Goal: Communication & Community: Ask a question

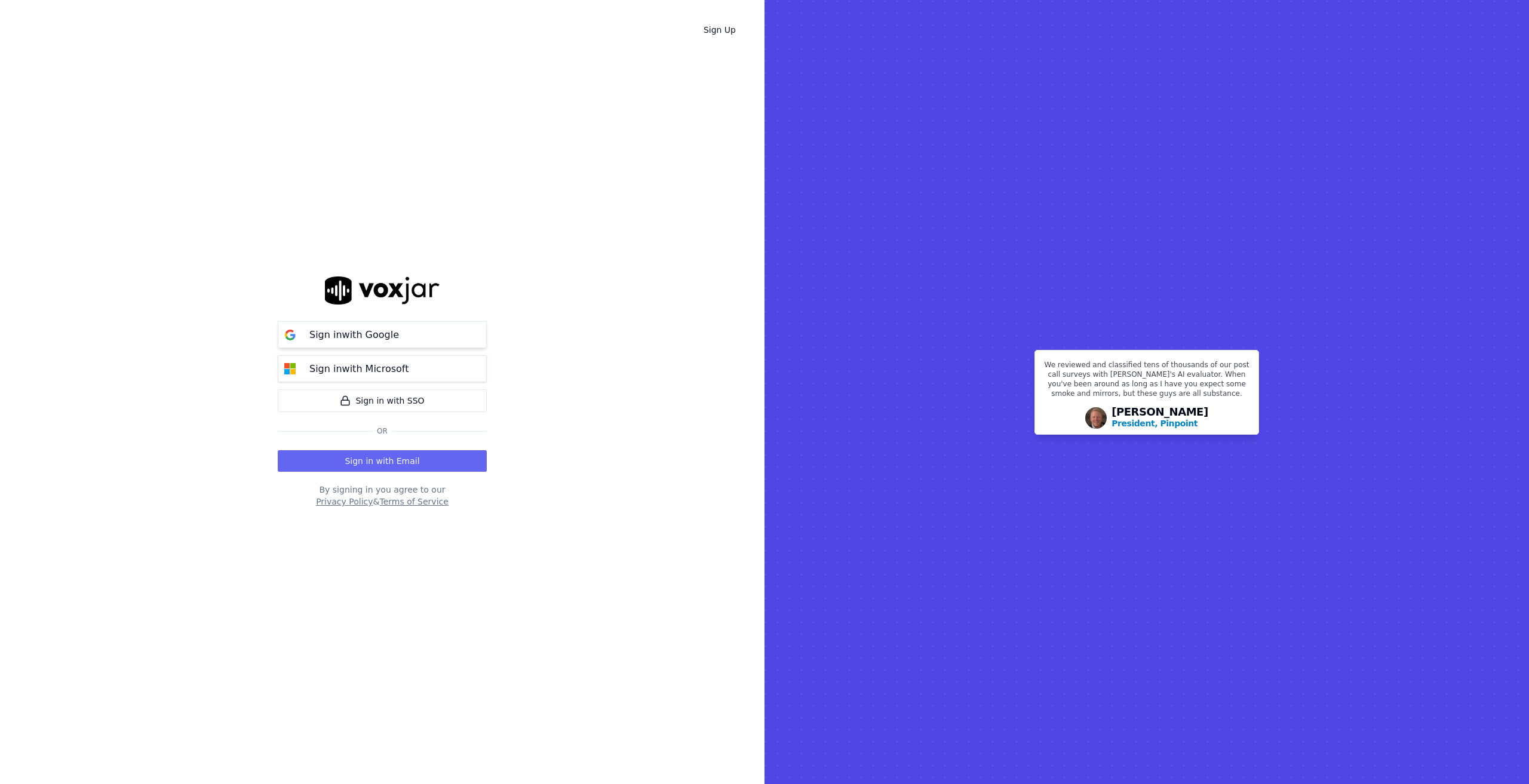
click at [380, 336] on p "Sign in with Google" at bounding box center [354, 336] width 89 height 15
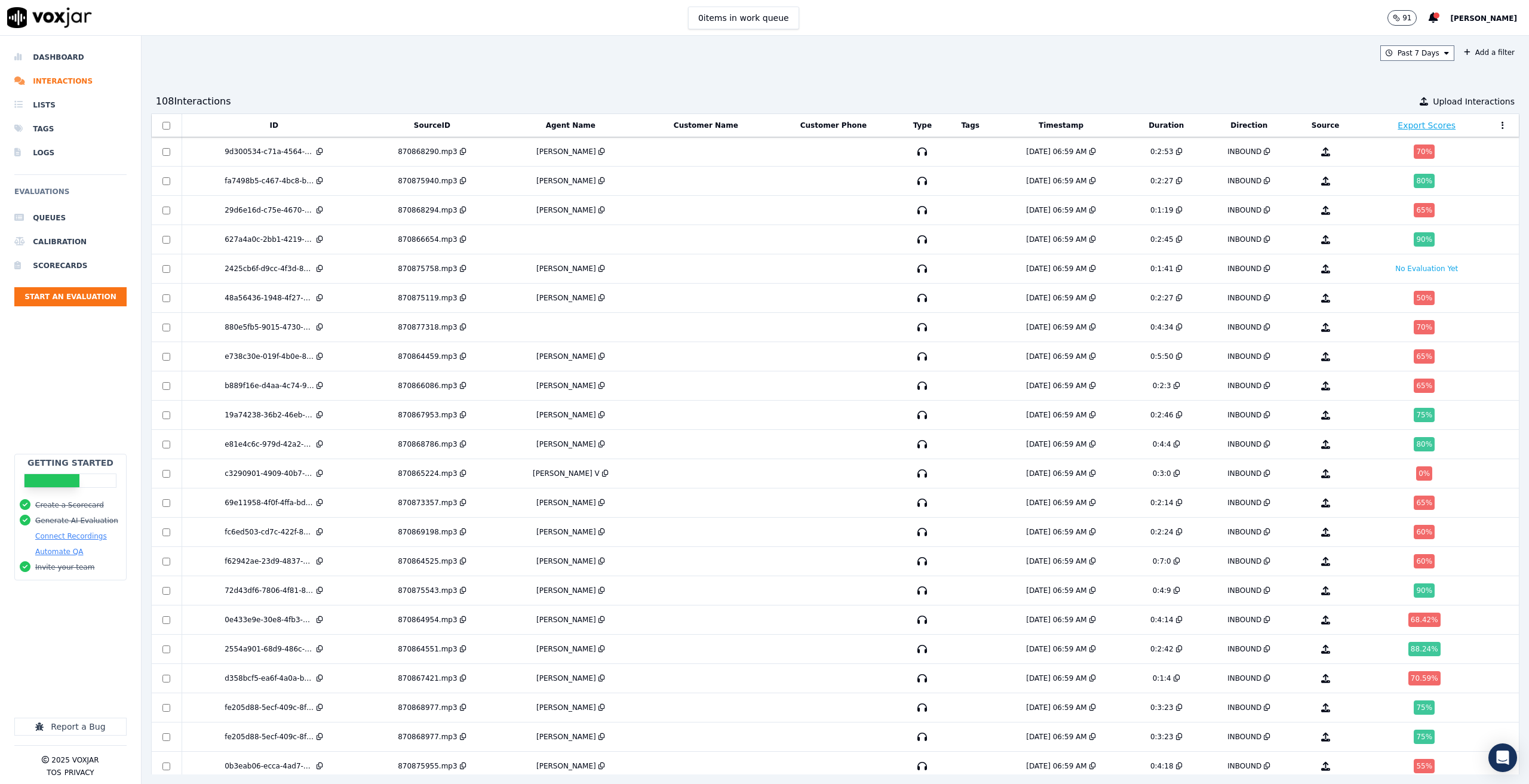
click at [1473, 16] on span "[PERSON_NAME]" at bounding box center [1484, 19] width 67 height 8
click at [1431, 40] on div "Settings" at bounding box center [1457, 40] width 128 height 19
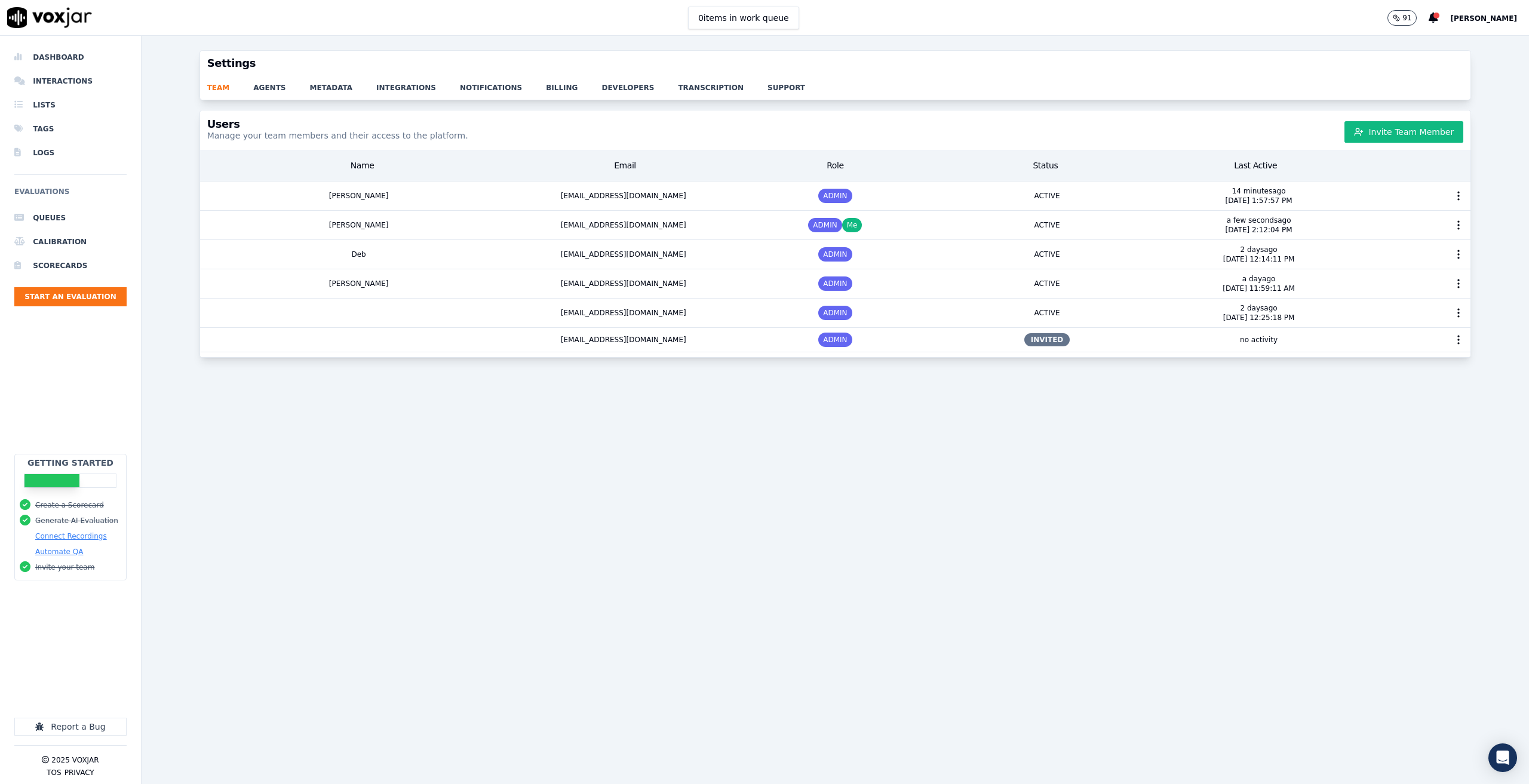
click at [258, 97] on div "team agents metadata integrations notifications billing developers transcriptio…" at bounding box center [835, 87] width 1271 height 24
click at [258, 89] on link "agents" at bounding box center [281, 84] width 56 height 17
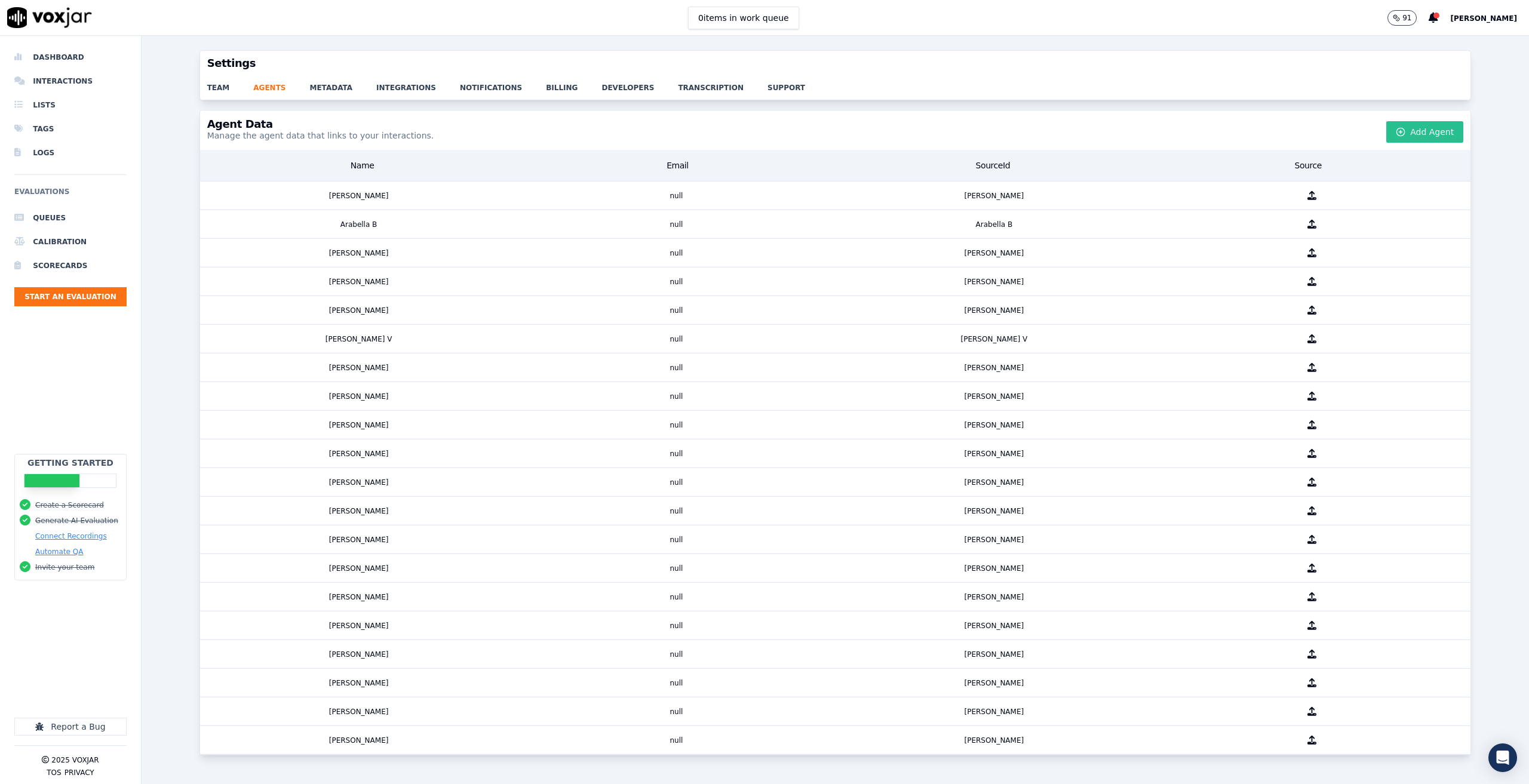
click at [1410, 129] on button "Add Agent" at bounding box center [1424, 132] width 77 height 21
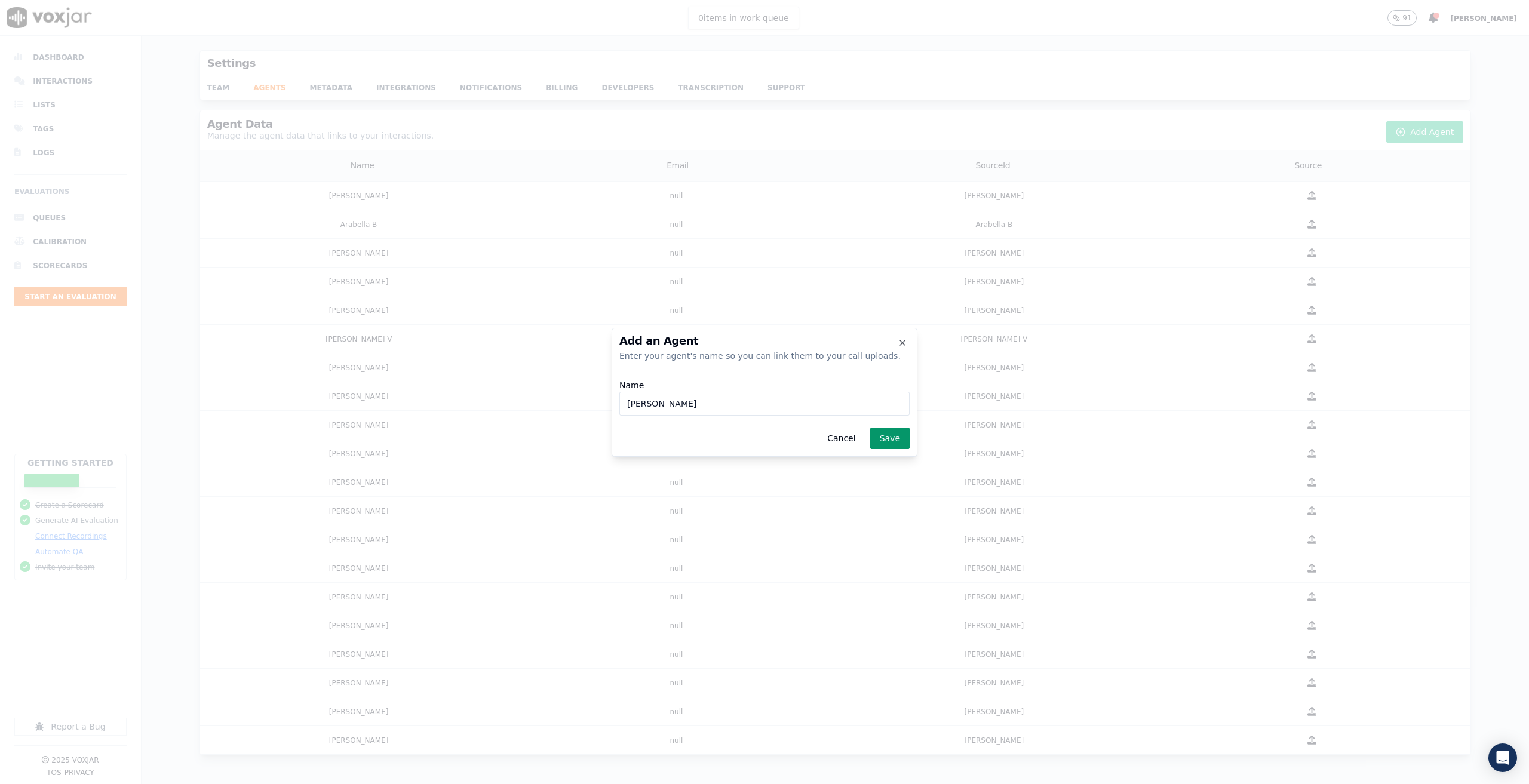
type input "Shelby K"
click at [899, 440] on button "Save" at bounding box center [890, 438] width 40 height 21
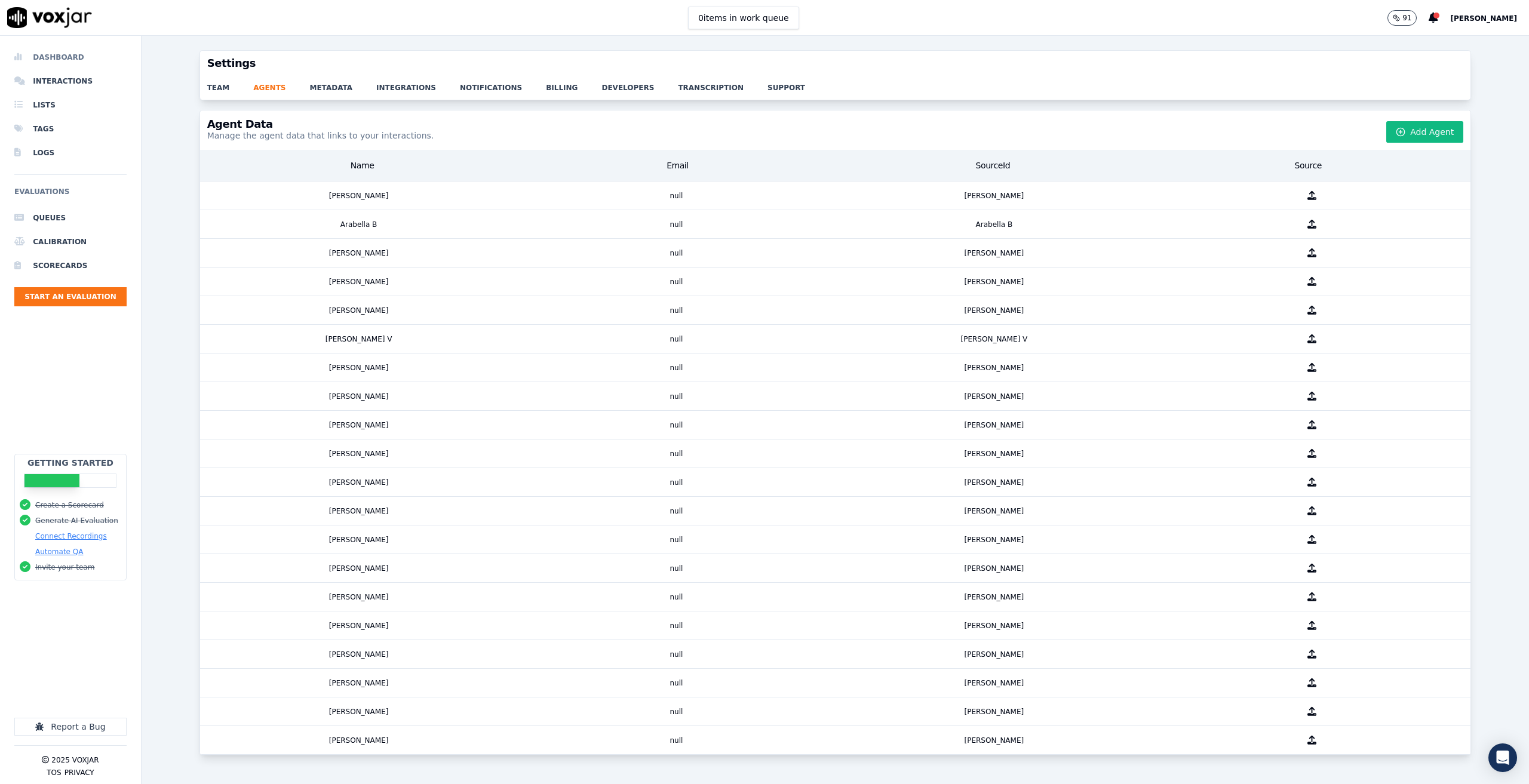
click at [58, 50] on li "Dashboard" at bounding box center [71, 57] width 112 height 24
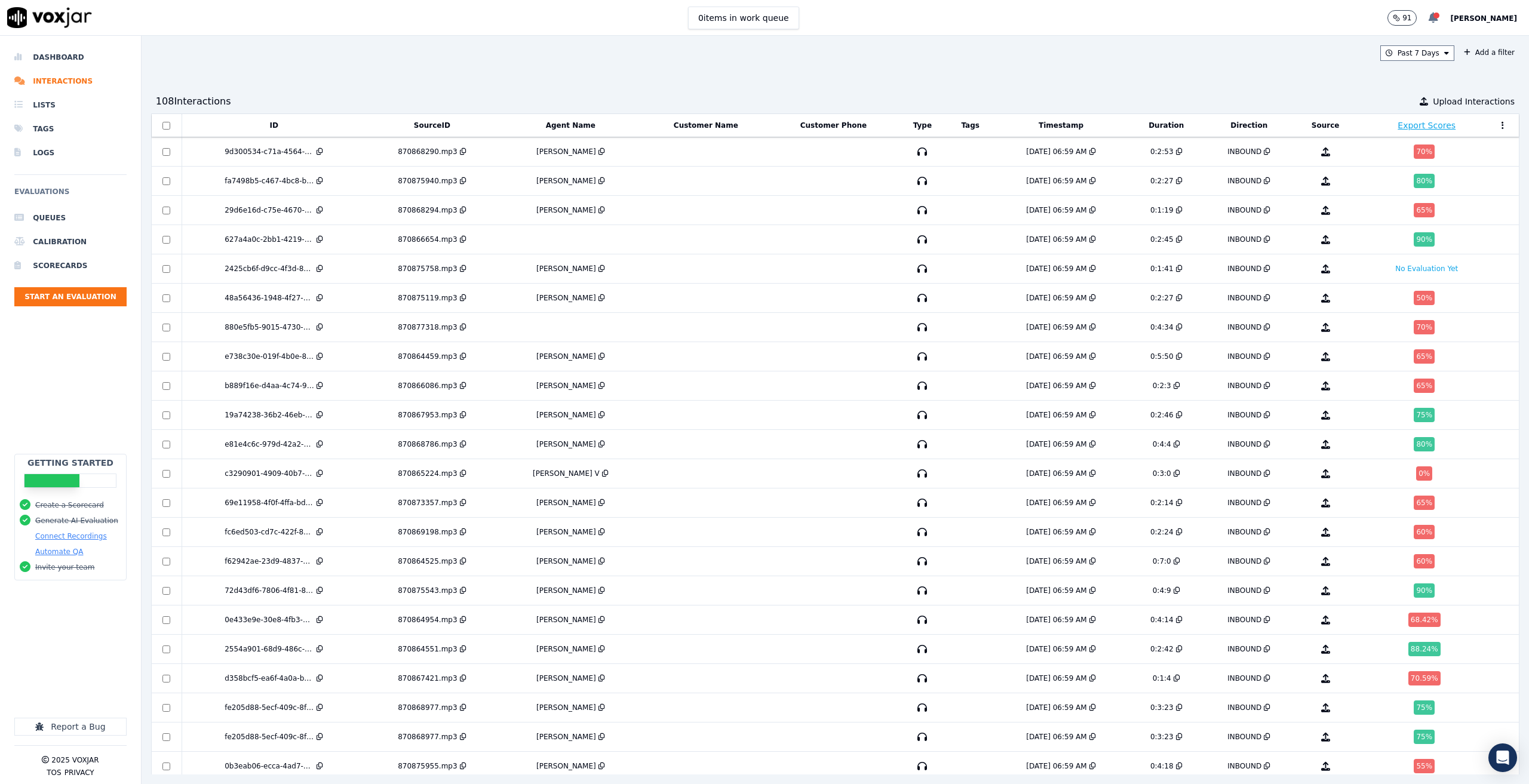
click at [1440, 17] on div at bounding box center [1436, 15] width 6 height 6
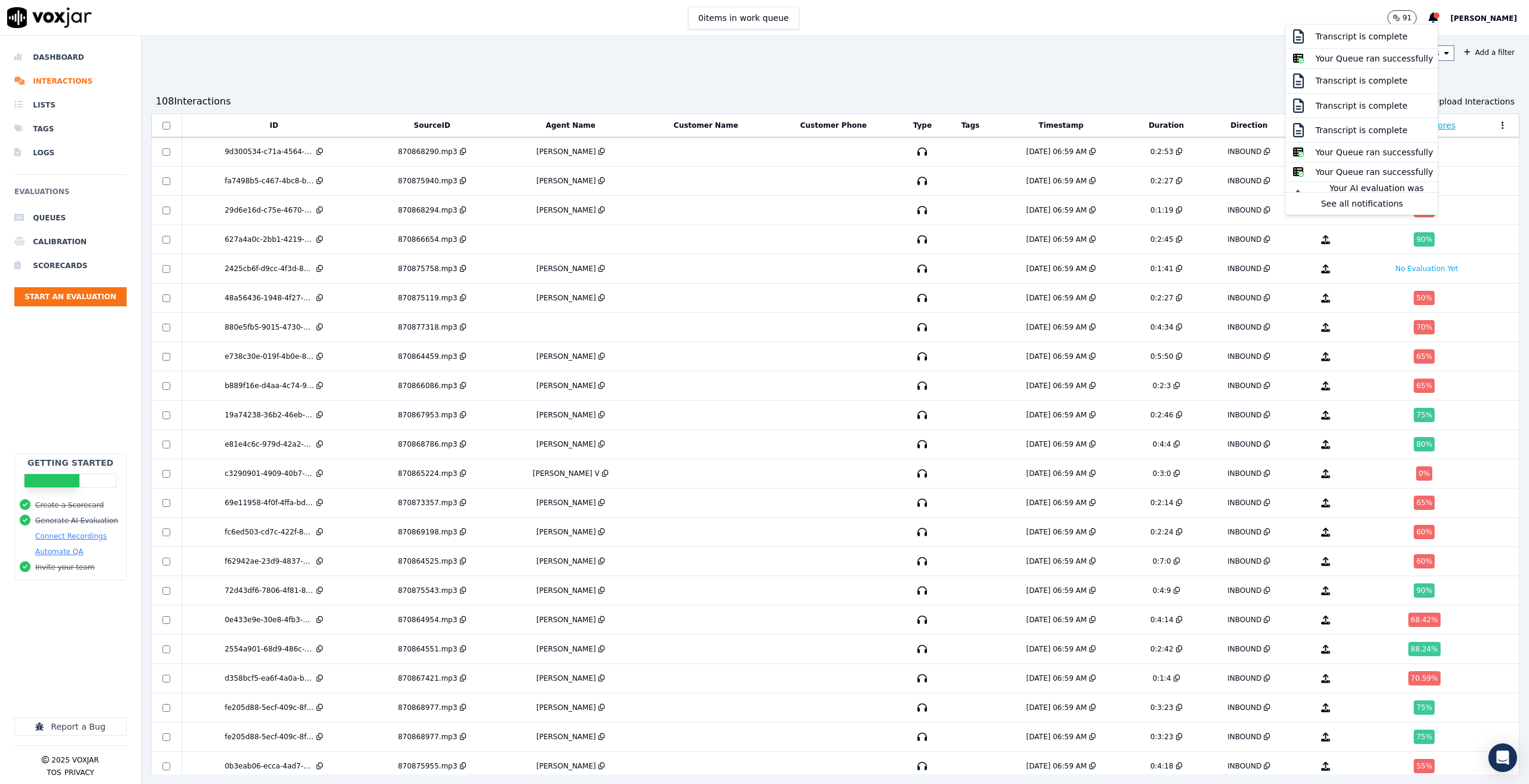
click at [1118, 64] on div "Past 7 Days Add a filter 108 Interaction s Upload Interactions ID SourceID Agen…" at bounding box center [835, 409] width 1388 height 748
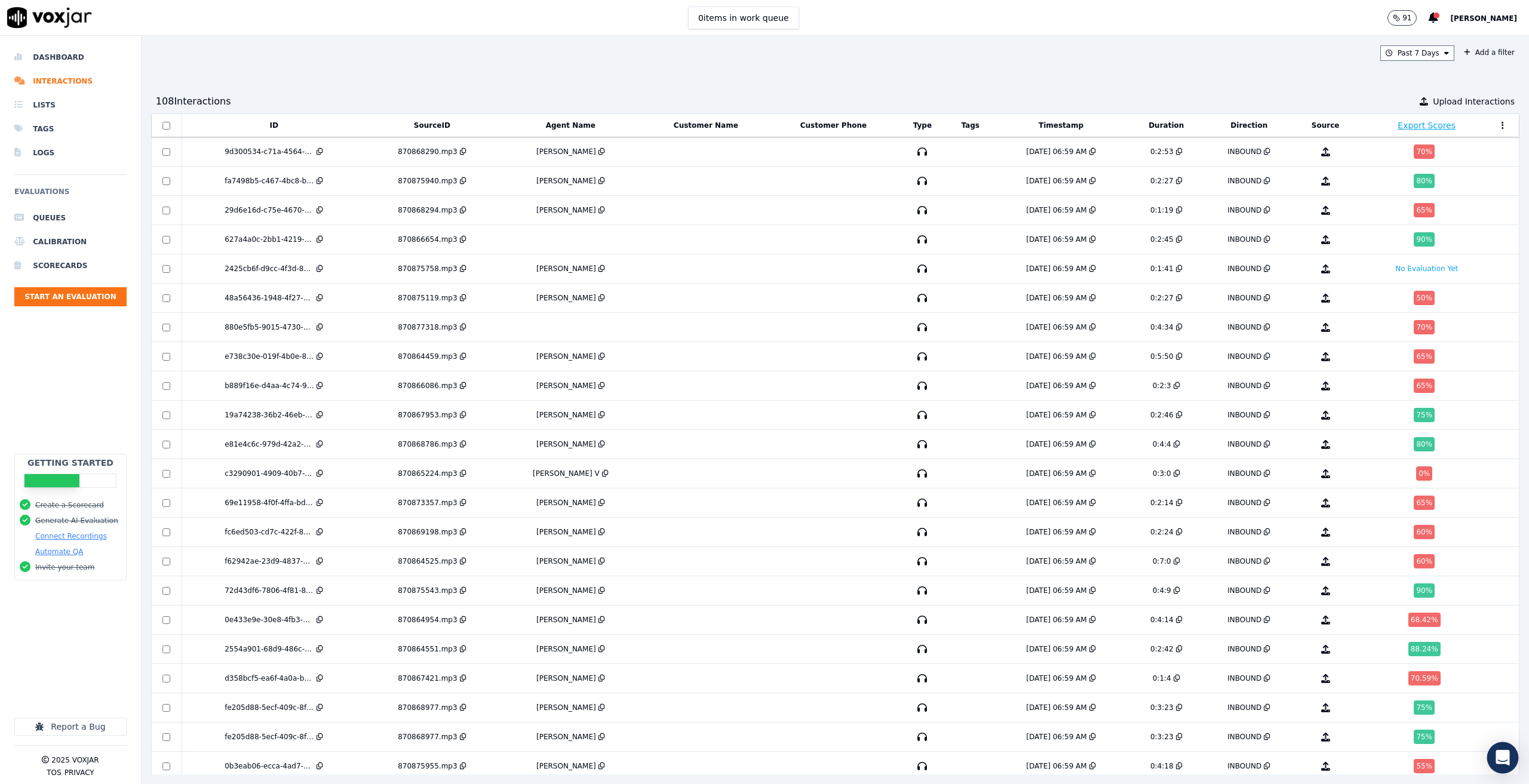
click at [1504, 756] on icon "Open Intercom Messenger" at bounding box center [1502, 757] width 14 height 15
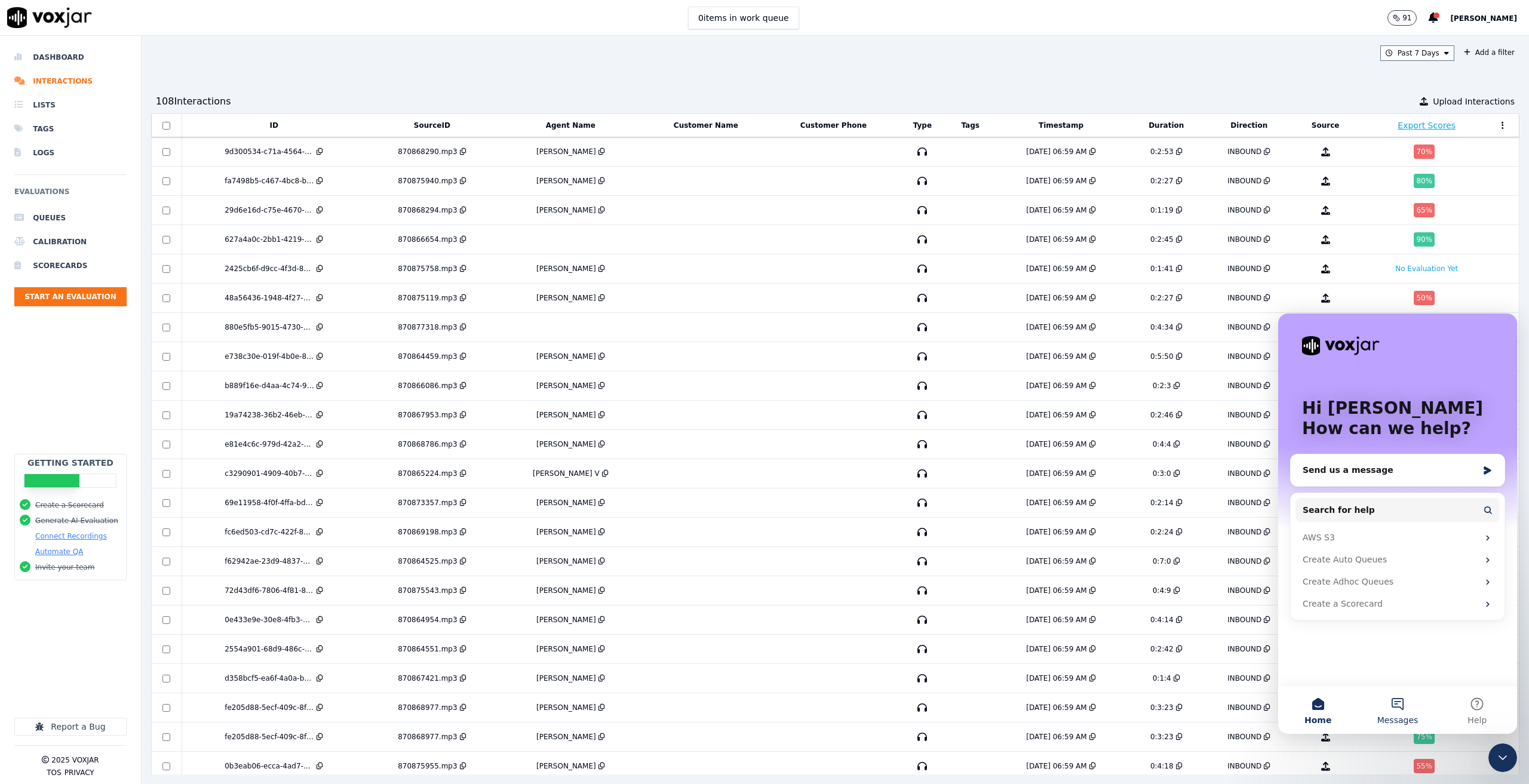
click at [1389, 700] on button "Messages" at bounding box center [1397, 710] width 80 height 48
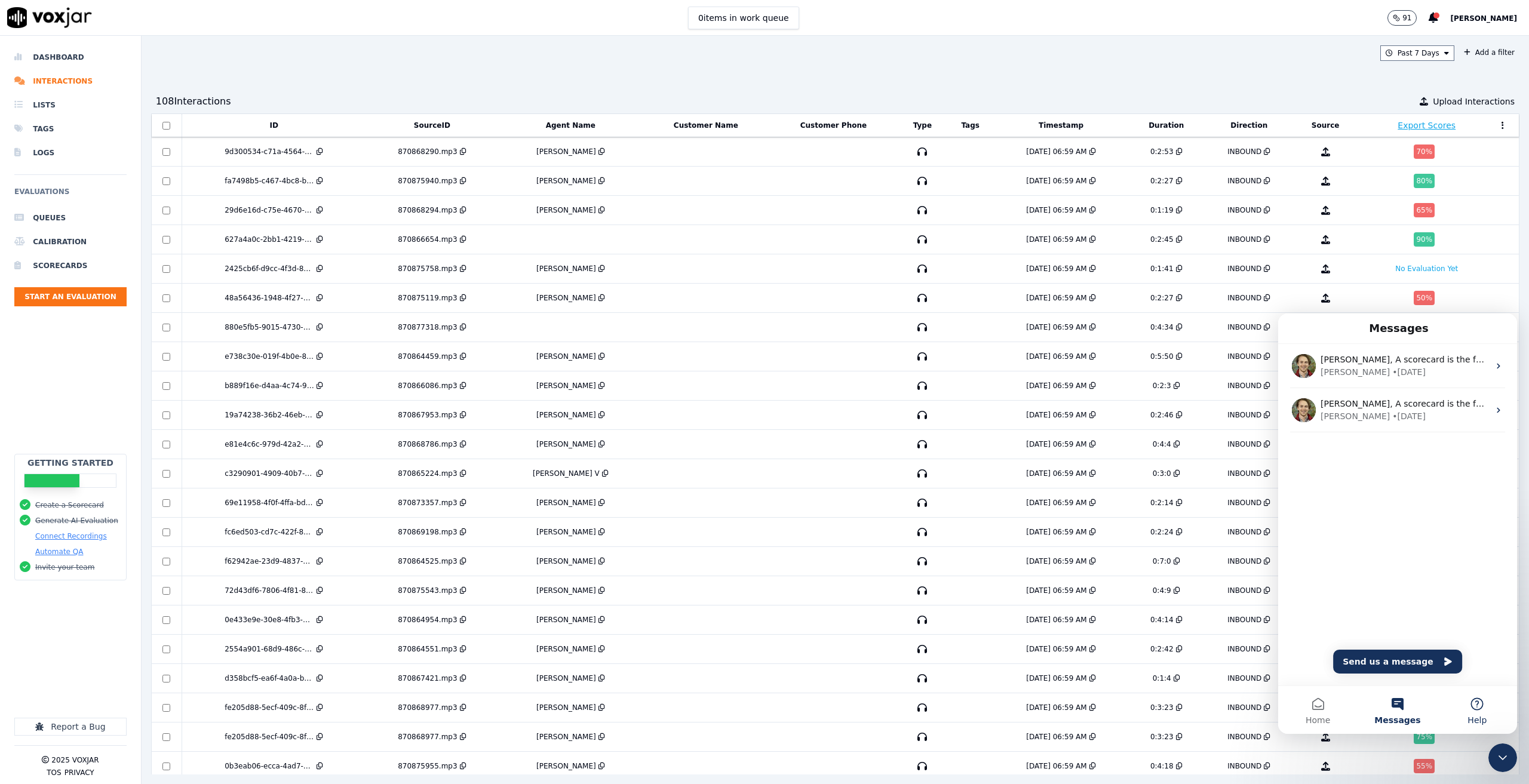
click at [1468, 708] on button "Help" at bounding box center [1478, 710] width 80 height 48
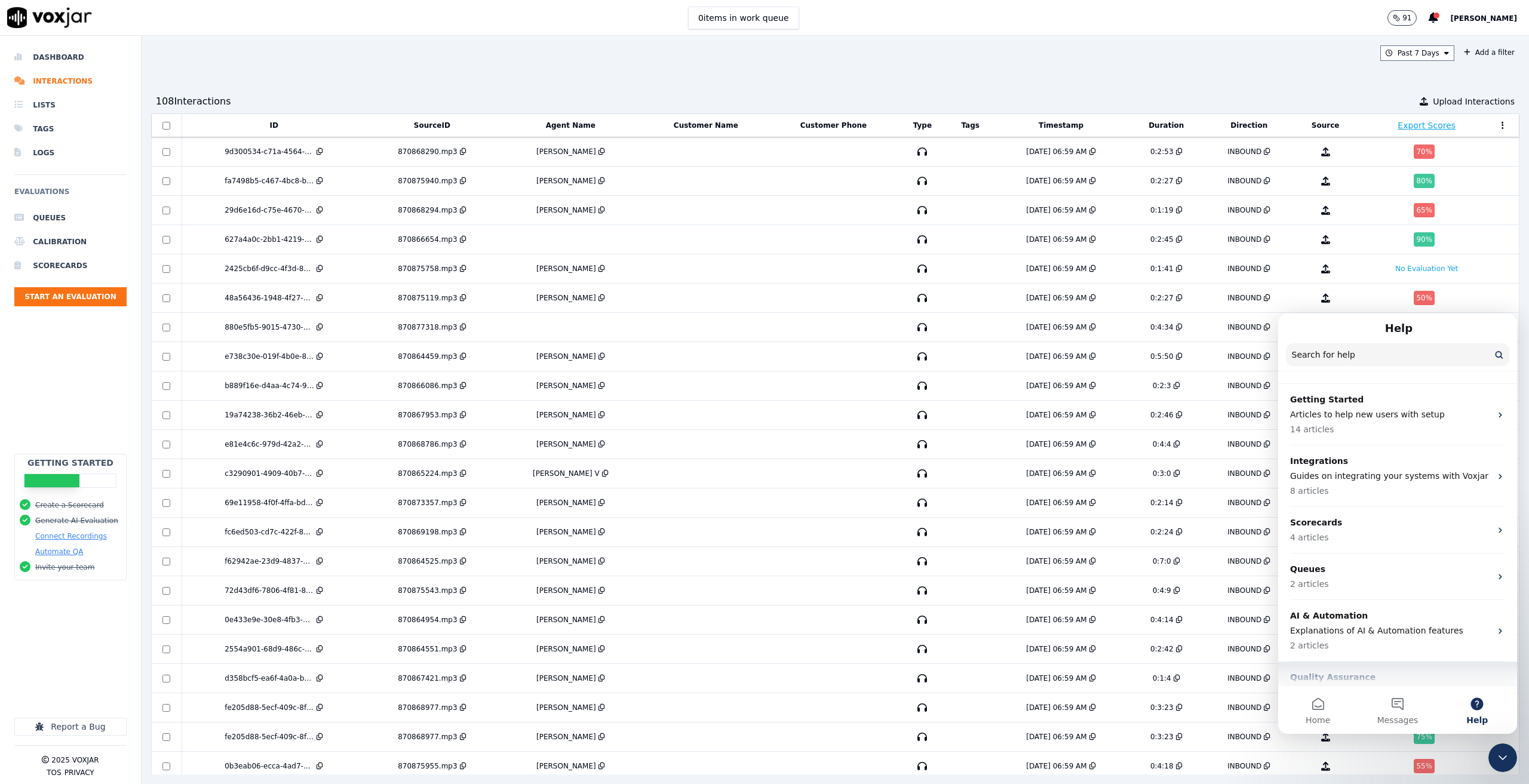
scroll to position [136, 0]
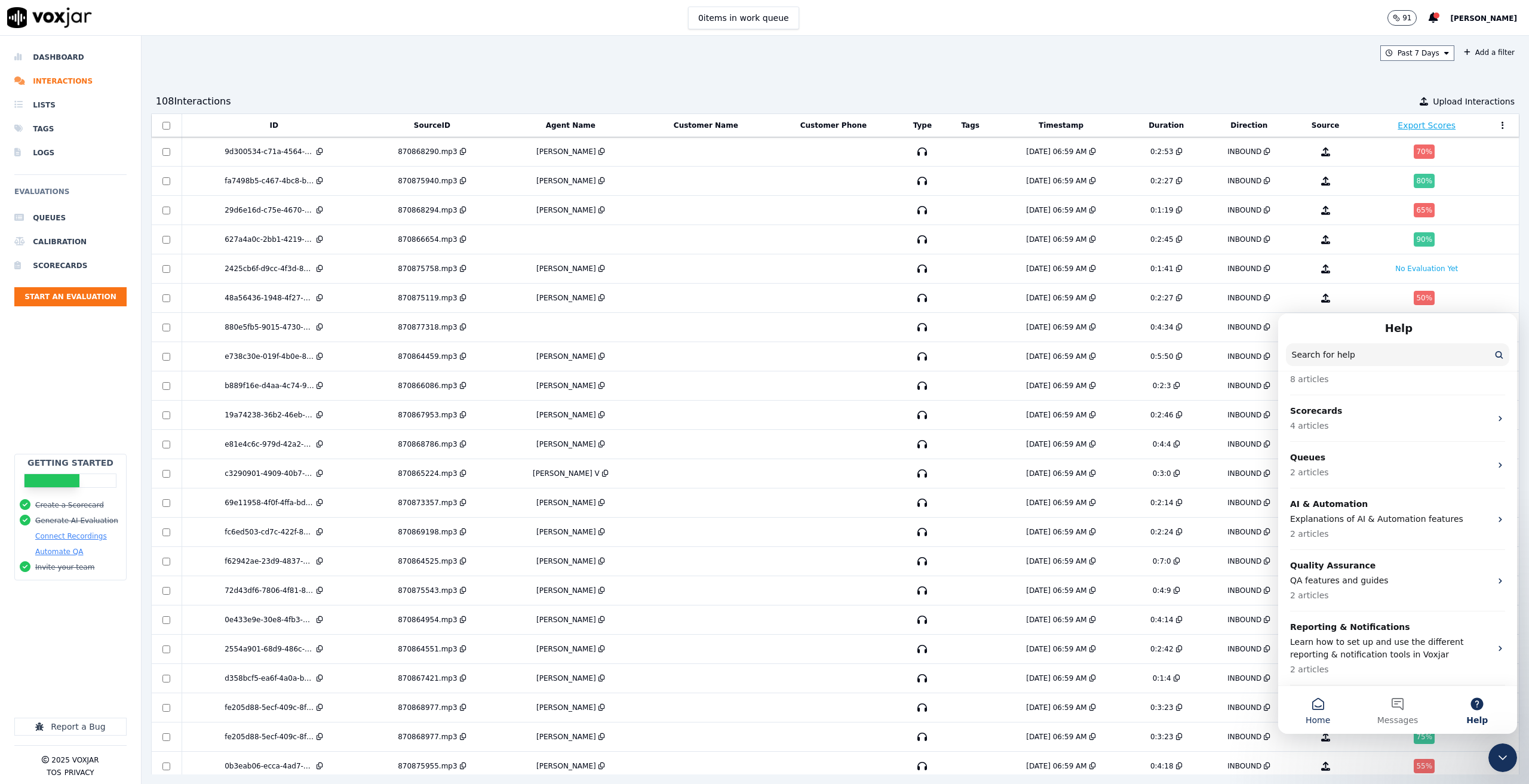
click at [1314, 703] on button "Home" at bounding box center [1318, 710] width 80 height 48
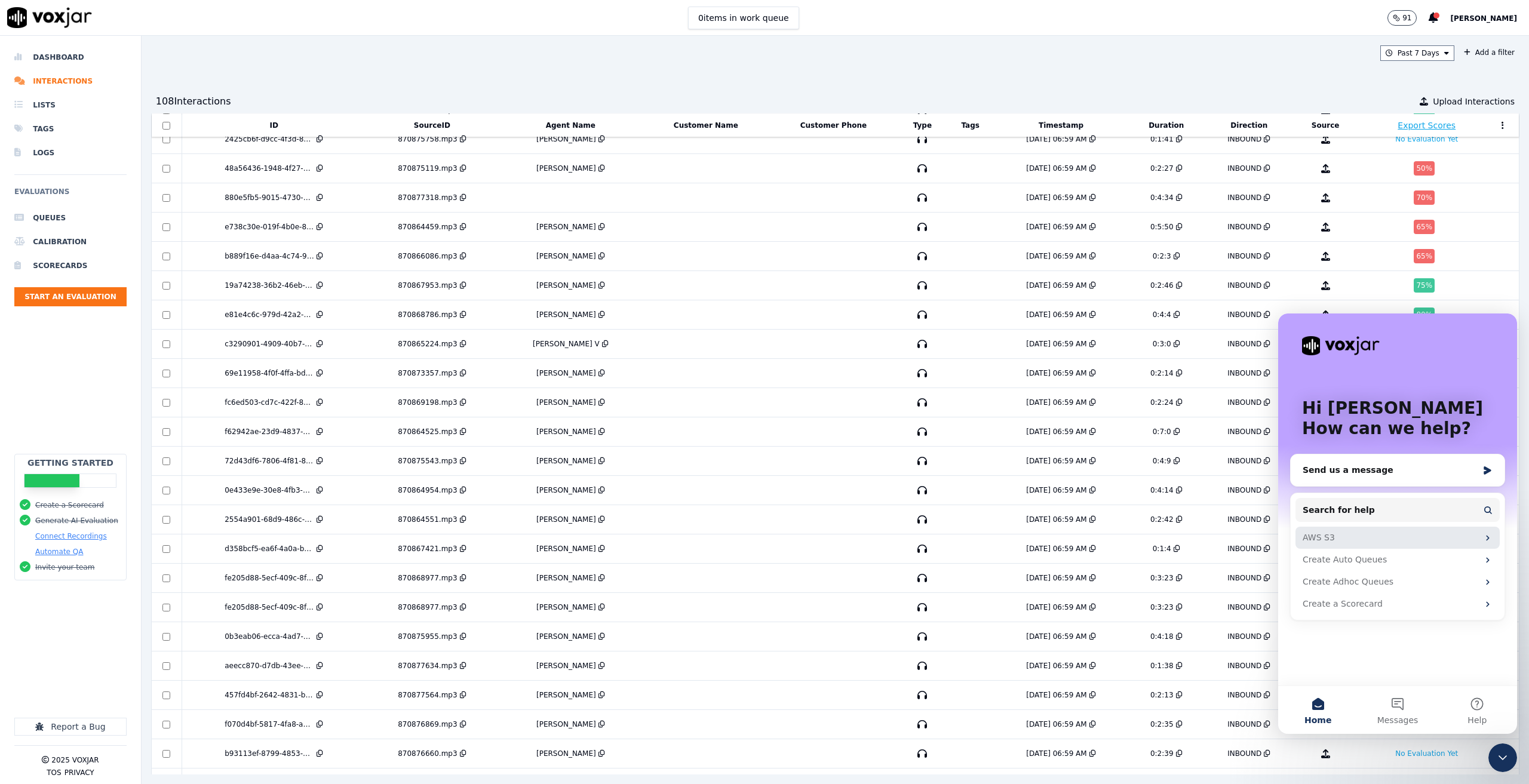
scroll to position [0, 0]
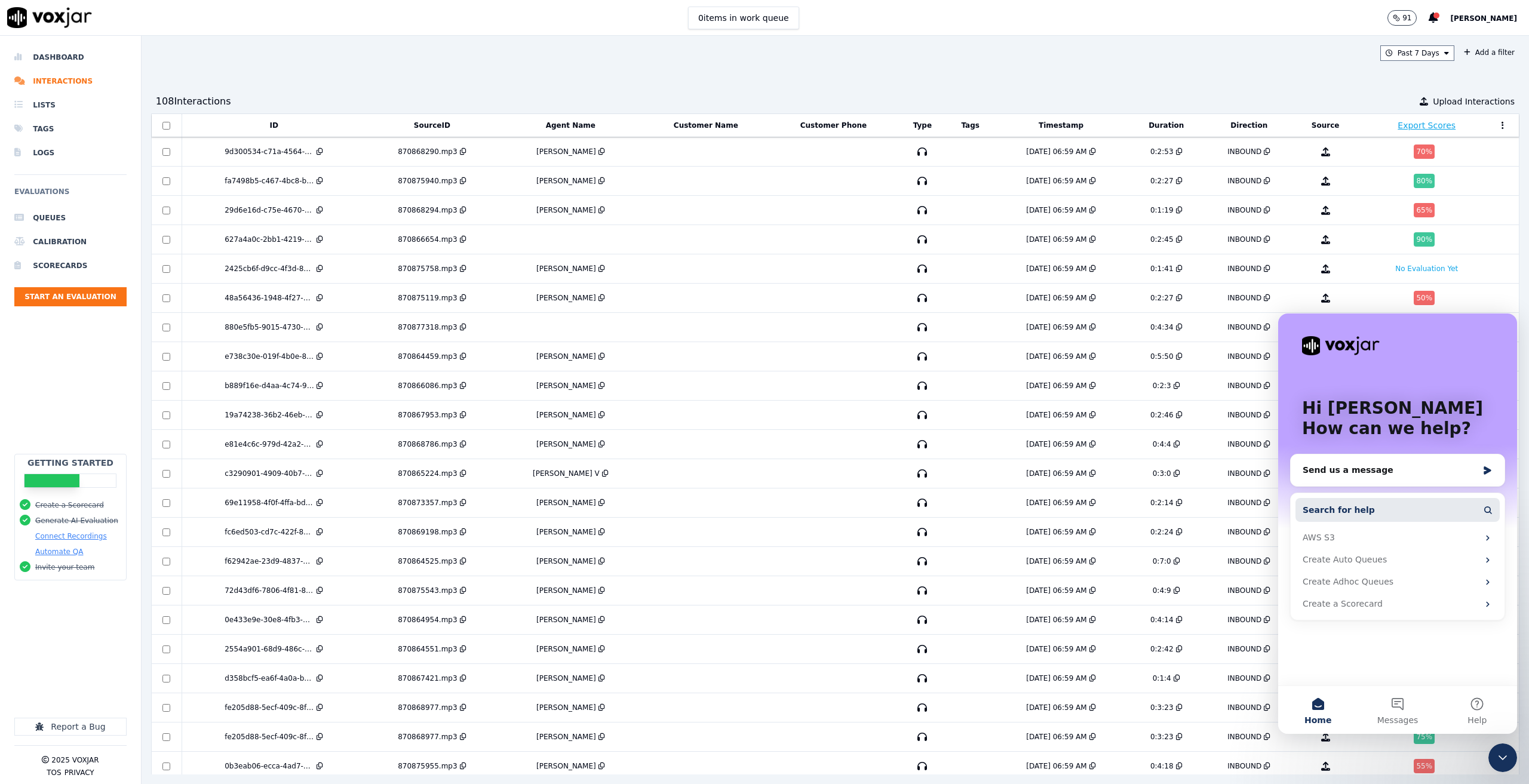
click at [1406, 501] on button "Search for help" at bounding box center [1397, 509] width 204 height 24
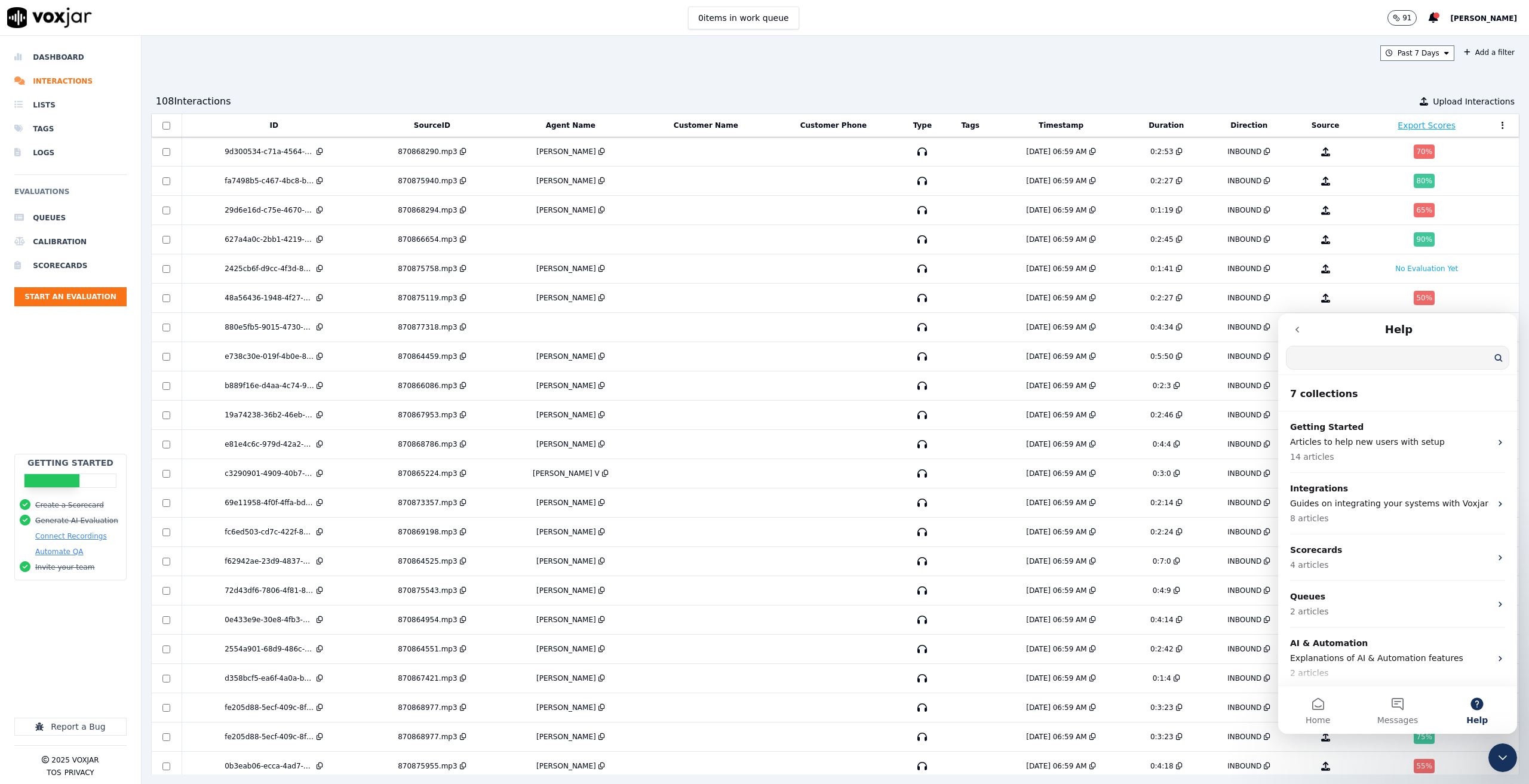
click at [1300, 335] on button "go back" at bounding box center [1297, 330] width 23 height 23
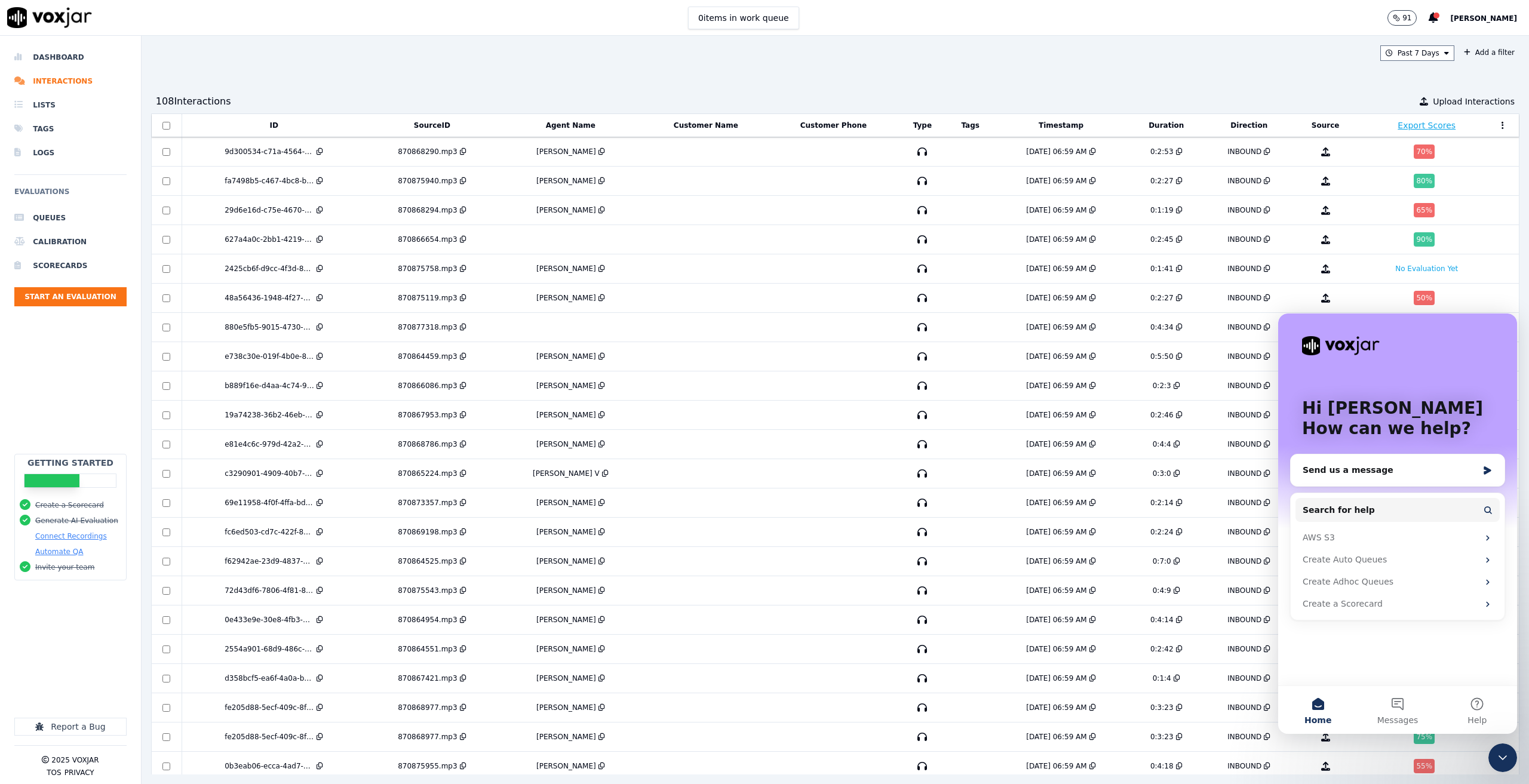
click at [1467, 21] on span "Joseph Doane" at bounding box center [1484, 19] width 67 height 8
click at [1437, 42] on div "Settings" at bounding box center [1457, 40] width 128 height 19
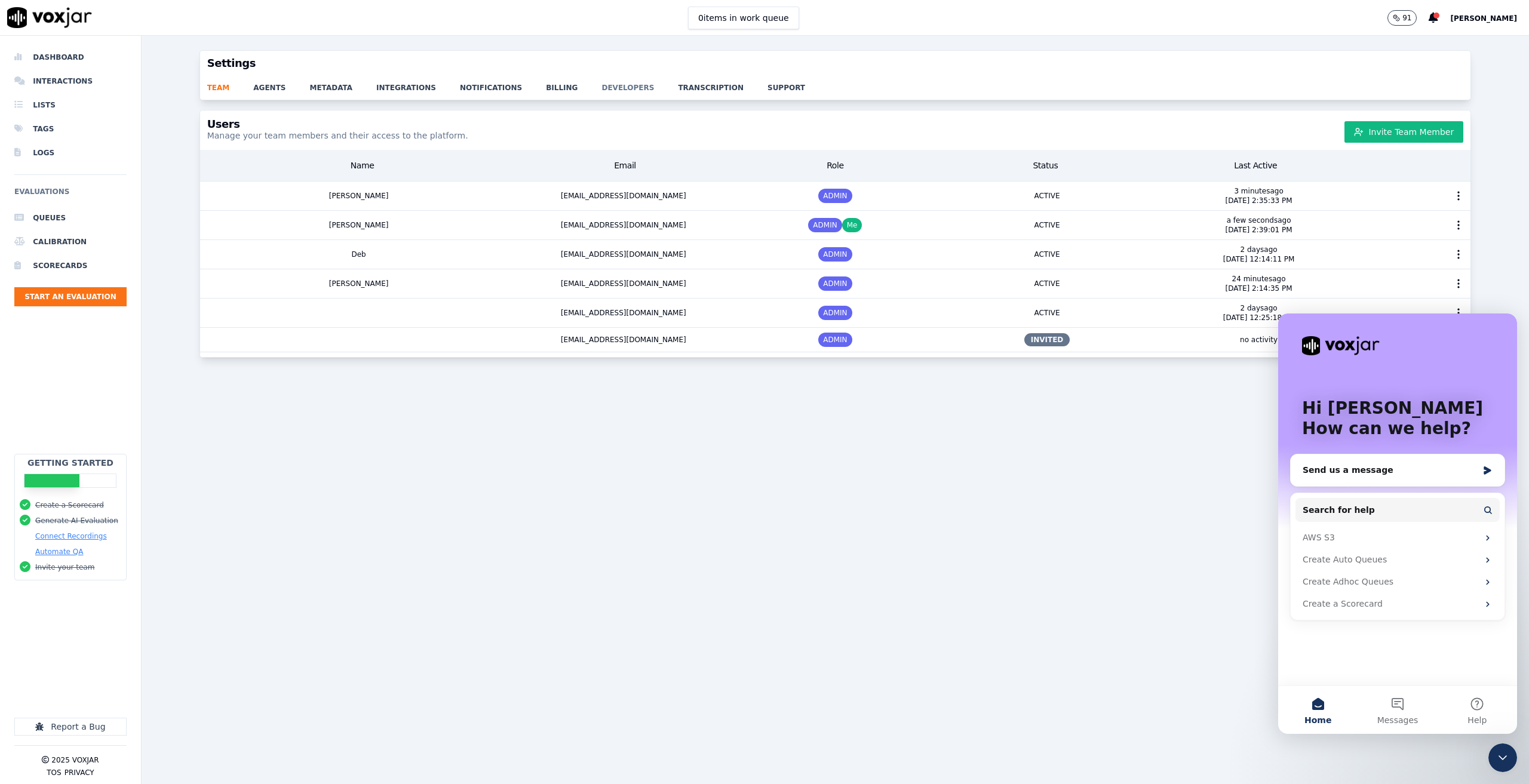
click at [601, 90] on link "developers" at bounding box center [639, 84] width 76 height 17
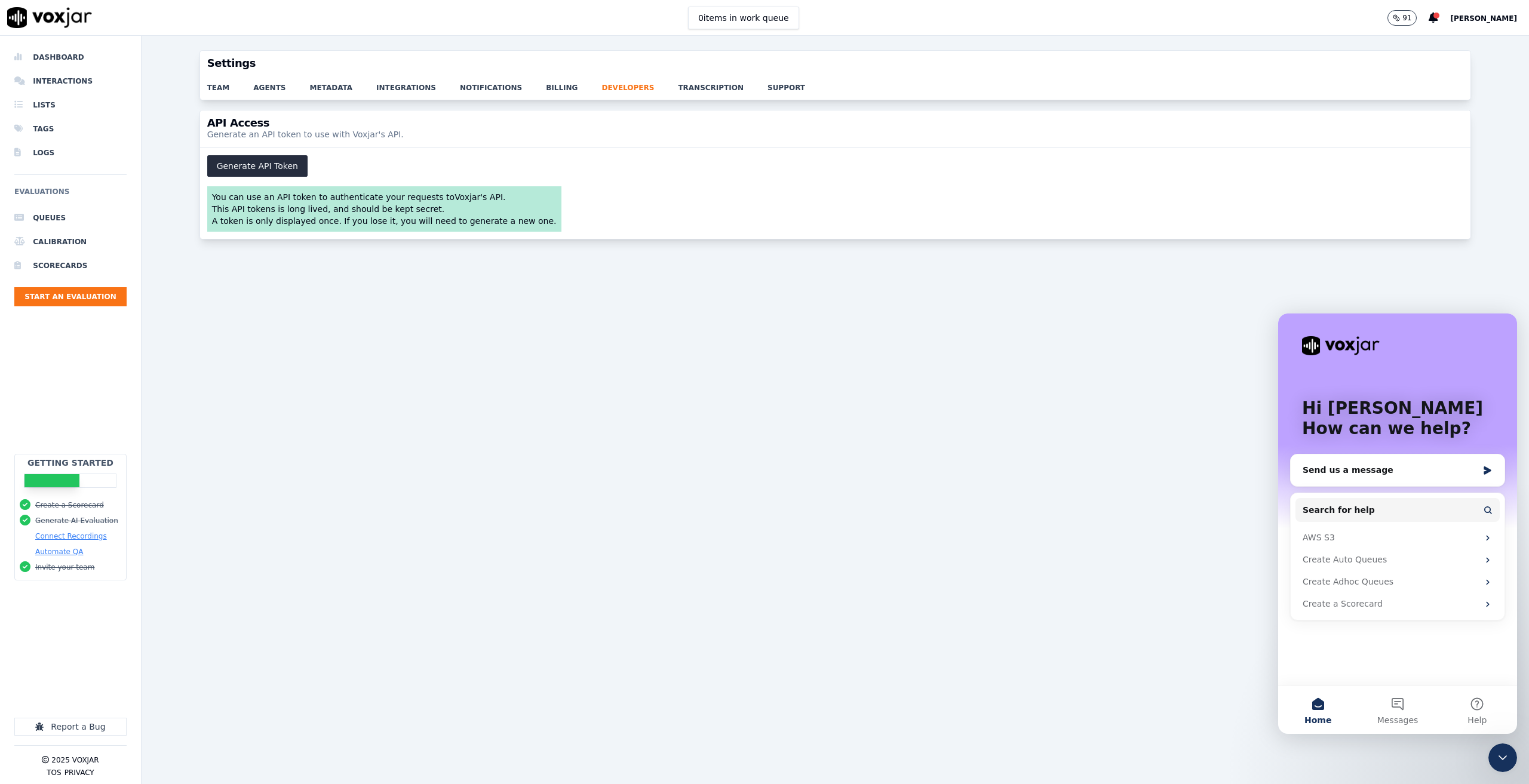
click at [726, 93] on div "team agents metadata integrations notifications billing developers transcriptio…" at bounding box center [835, 87] width 1271 height 24
click at [768, 84] on link "support" at bounding box center [799, 84] width 62 height 17
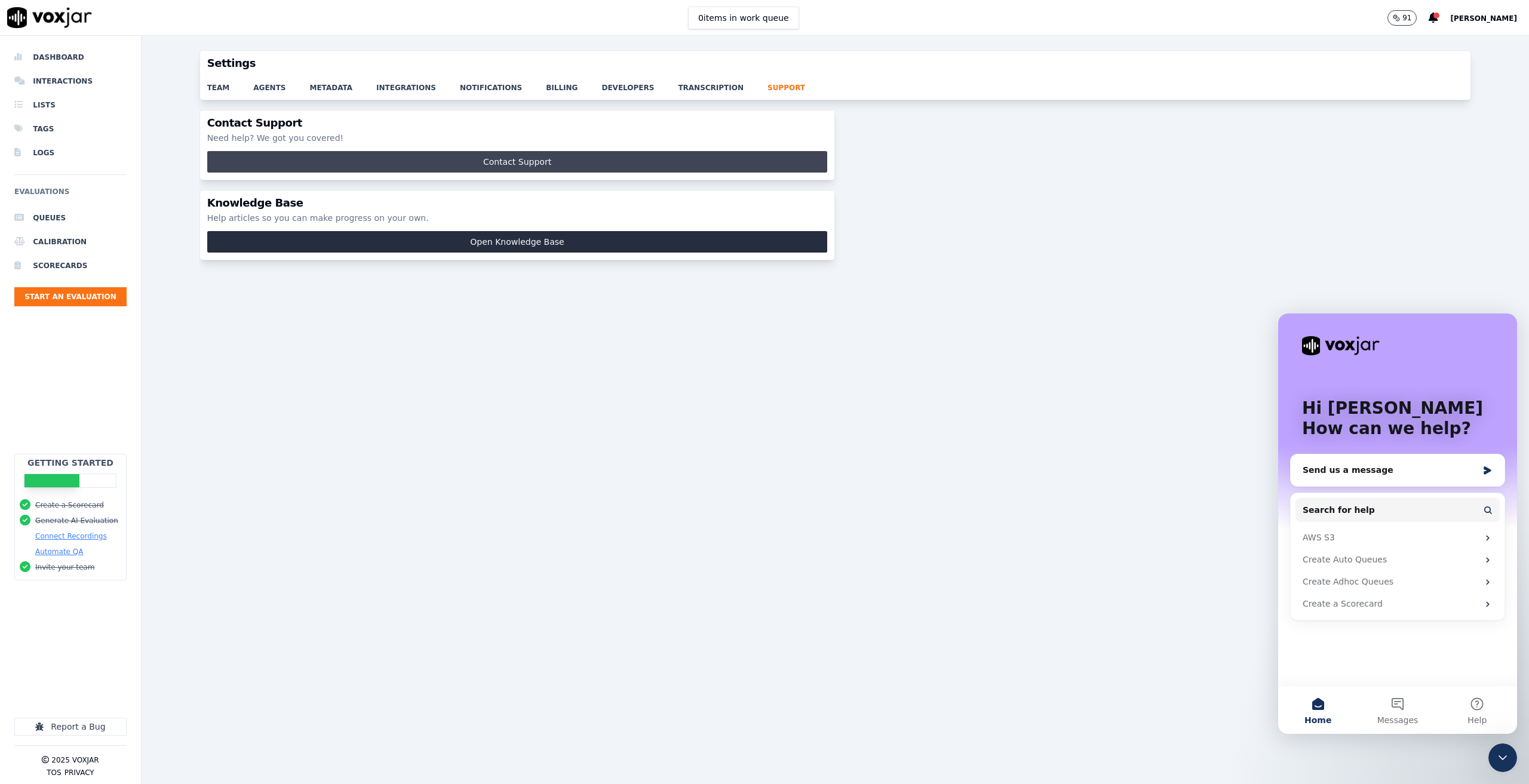
click at [411, 166] on button "Contact Support" at bounding box center [518, 162] width 621 height 21
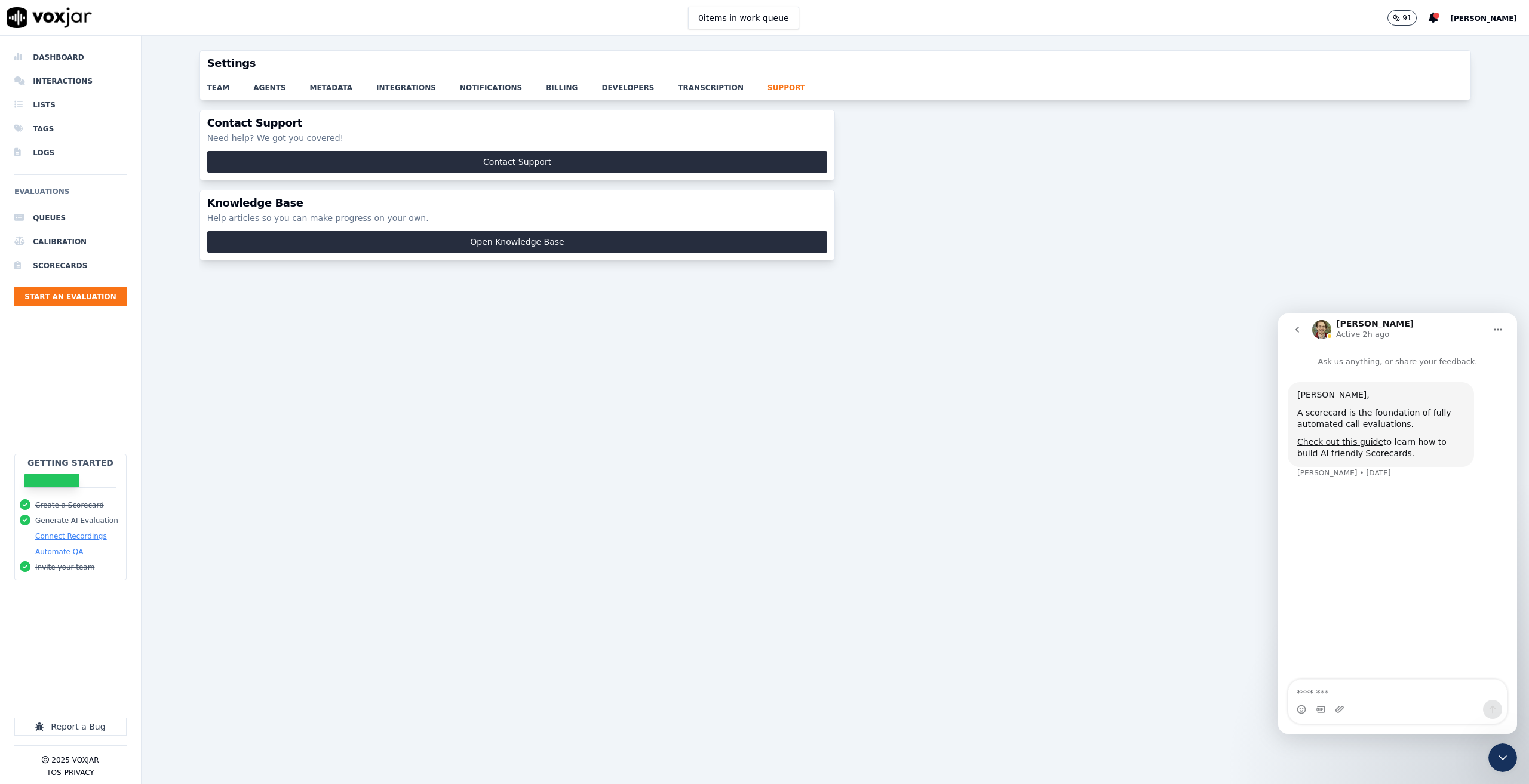
click at [1294, 321] on button "go back" at bounding box center [1297, 330] width 23 height 23
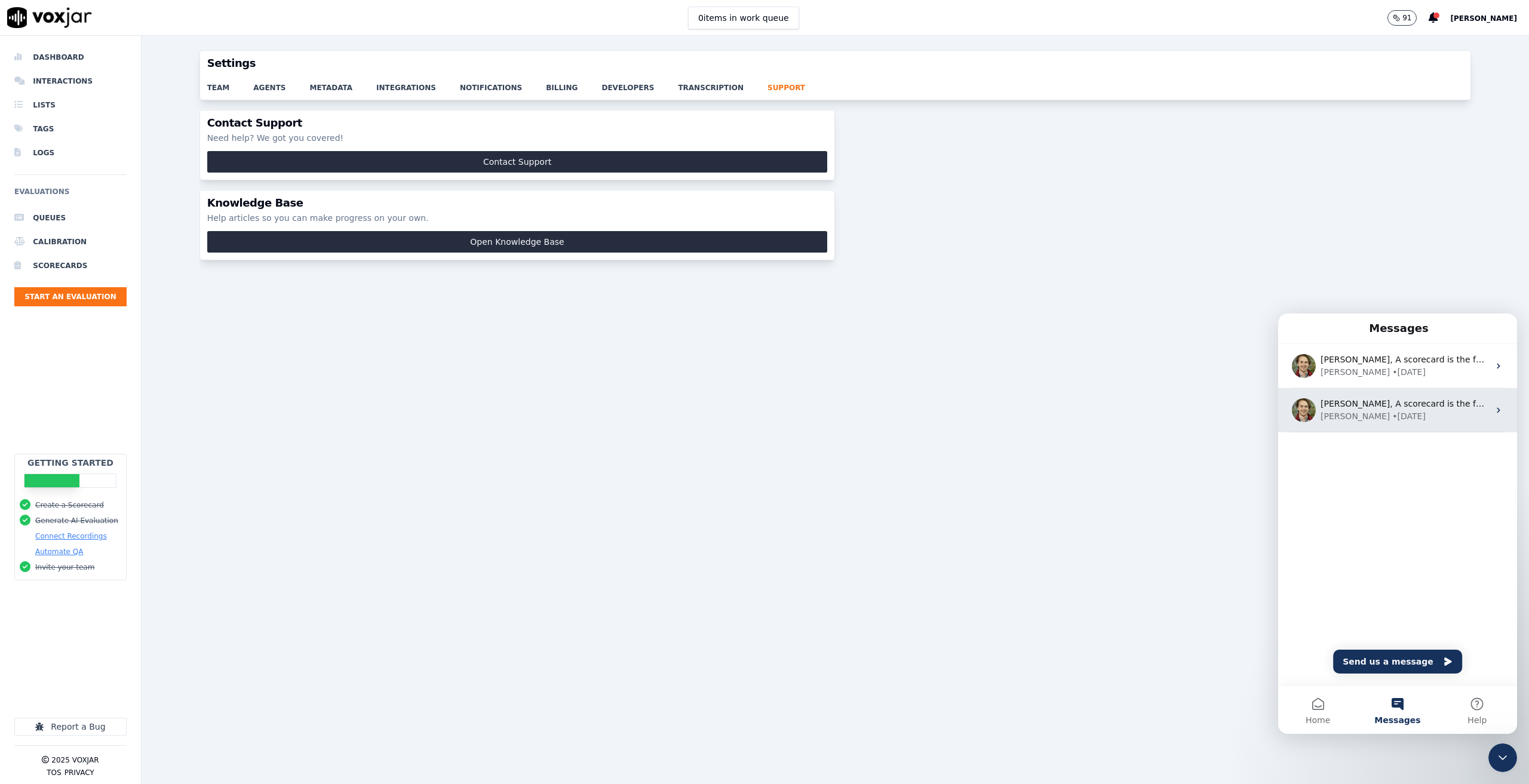
click at [1393, 416] on div "• 7w ago" at bounding box center [1409, 416] width 33 height 12
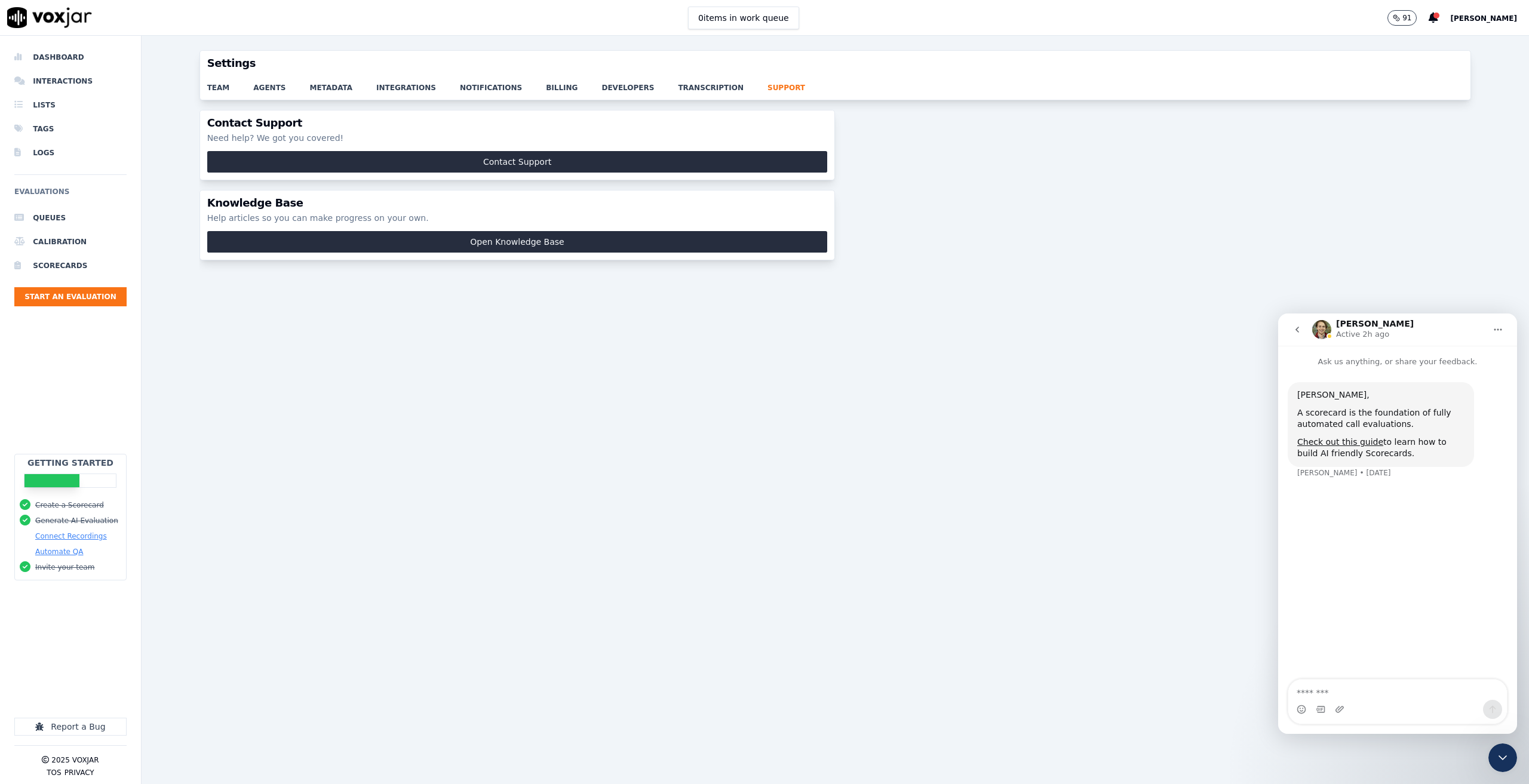
click at [1292, 329] on button "go back" at bounding box center [1297, 330] width 23 height 23
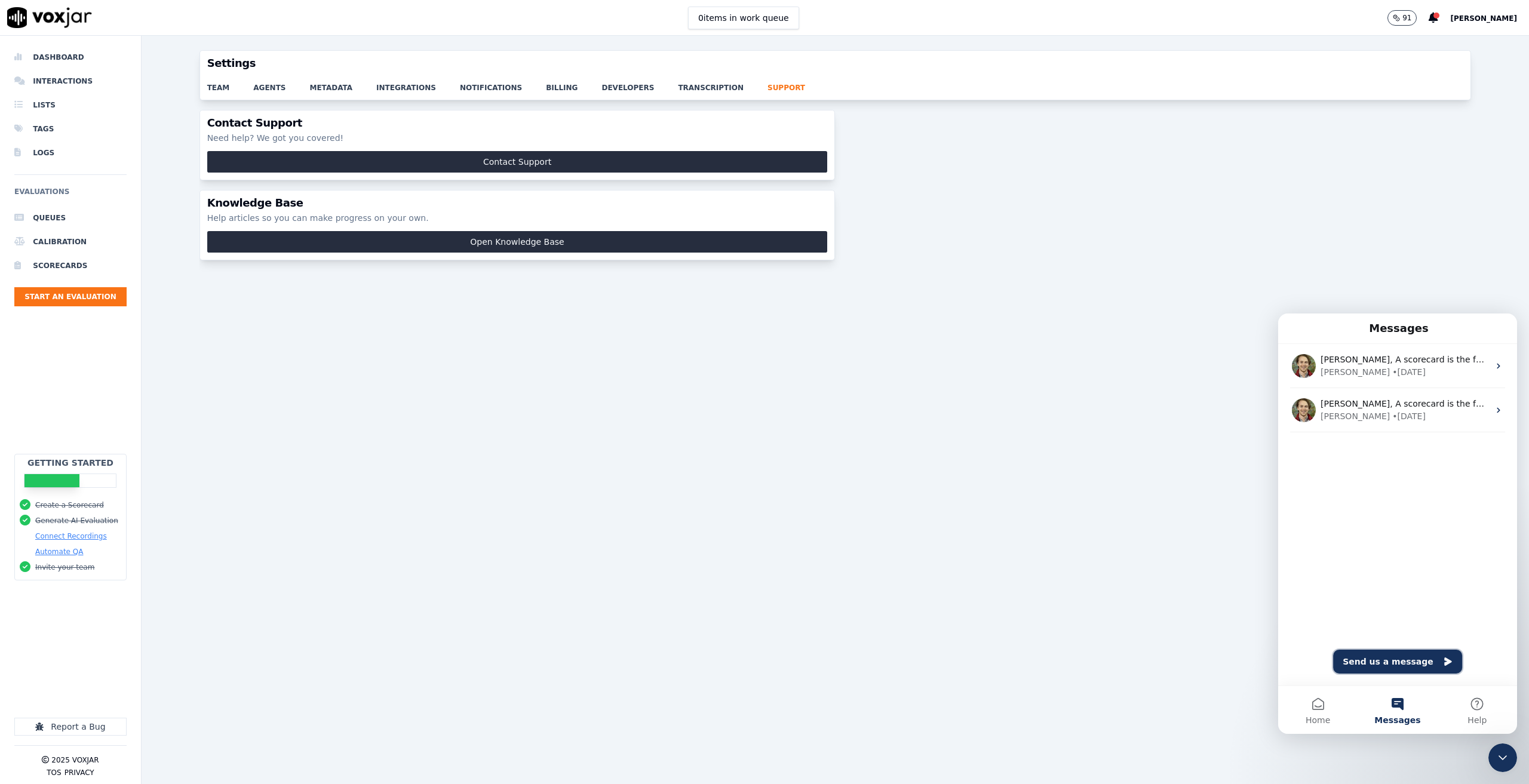
click at [1413, 666] on button "Send us a message" at bounding box center [1397, 661] width 129 height 24
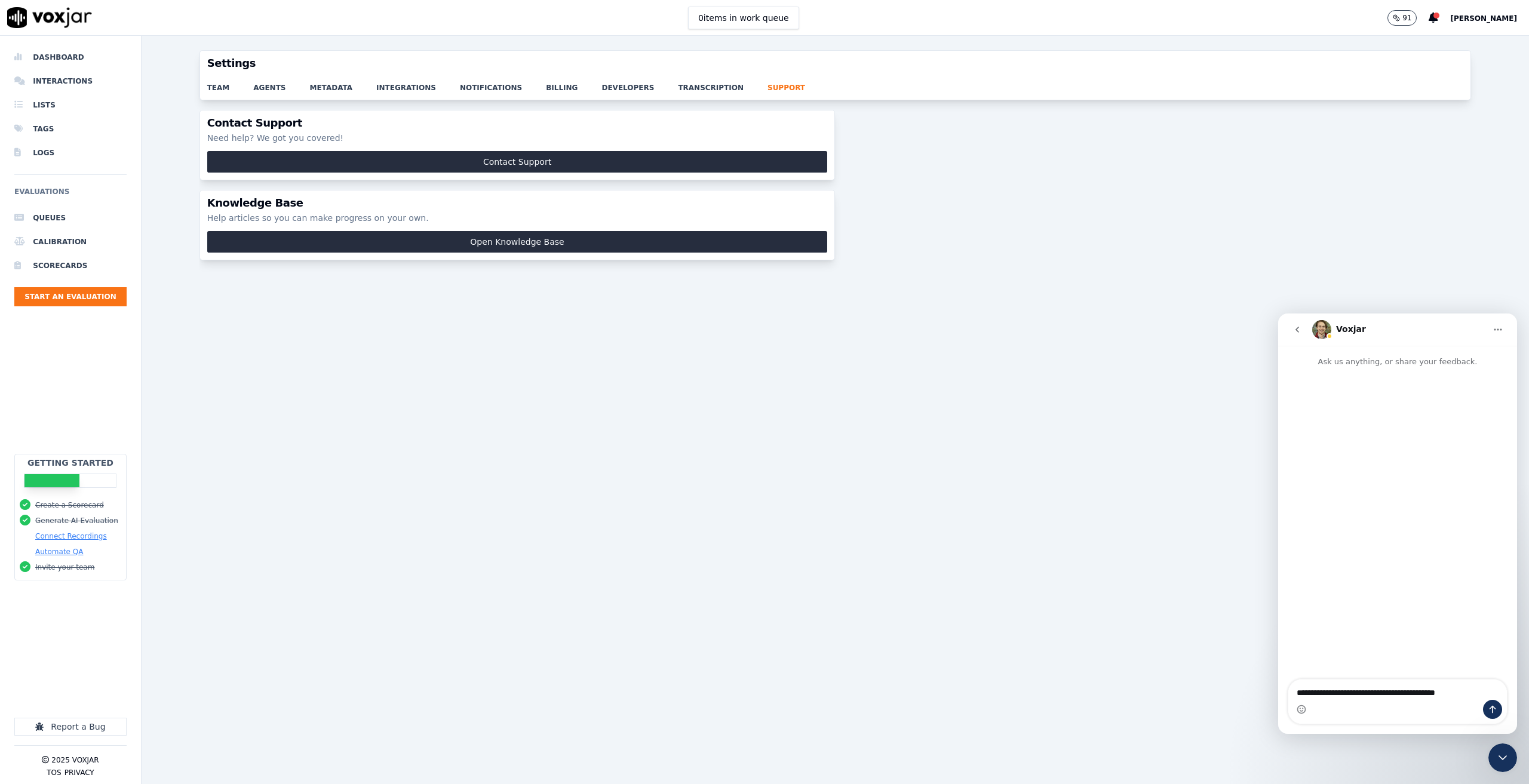
type textarea "**********"
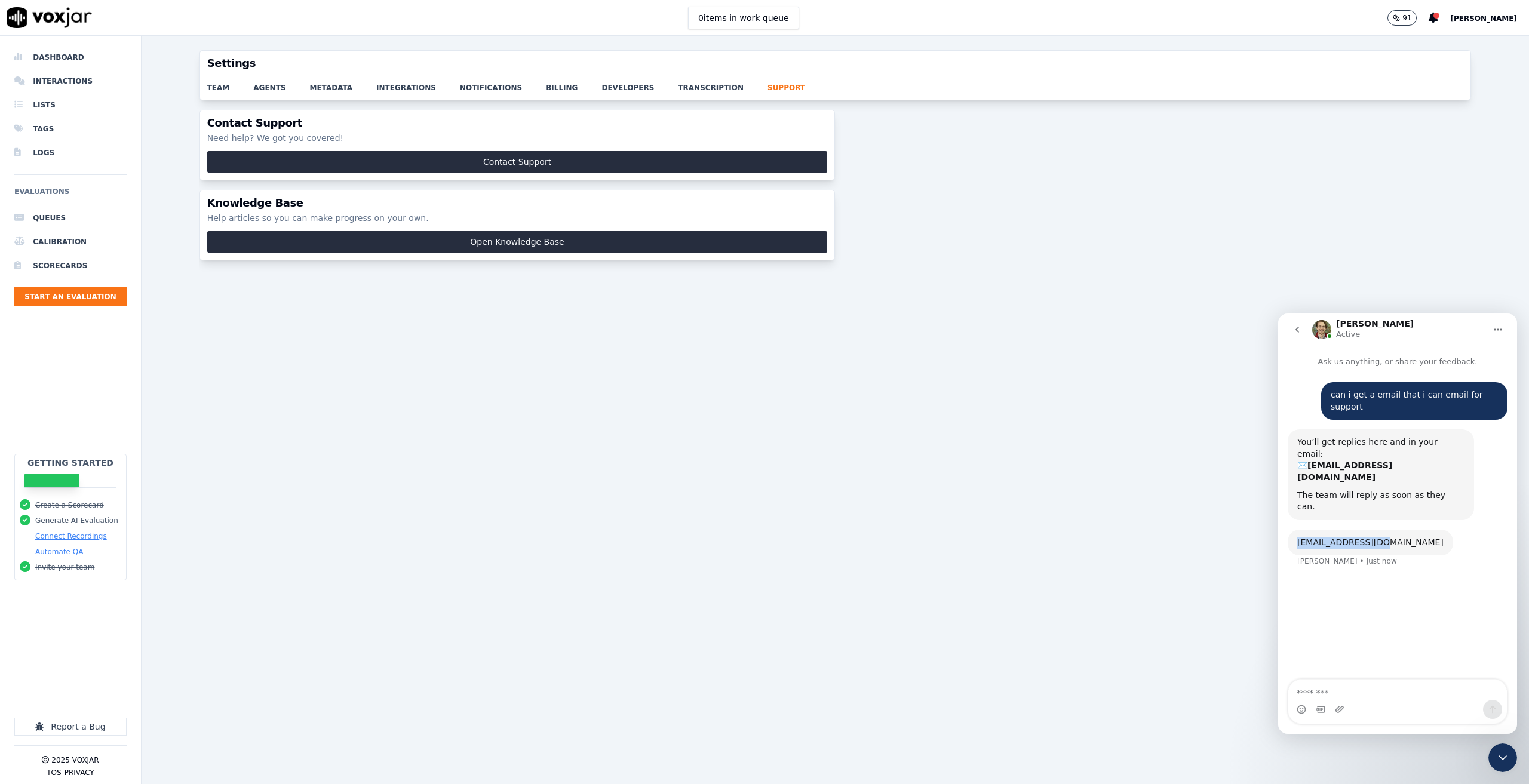
drag, startPoint x: 1376, startPoint y: 497, endPoint x: 1295, endPoint y: 497, distance: 81.0
click at [1295, 530] on div "support@voxjar.com Curtis • Just now" at bounding box center [1371, 543] width 166 height 26
copy link "support@voxjar.com"
